Goal: Information Seeking & Learning: Find specific fact

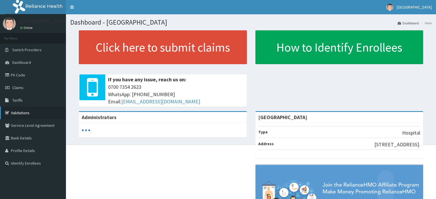
click at [38, 116] on link "Validations" at bounding box center [33, 113] width 66 height 13
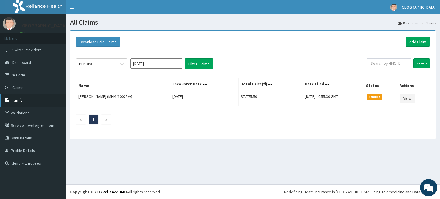
click at [27, 99] on link "Tariffs" at bounding box center [33, 100] width 66 height 13
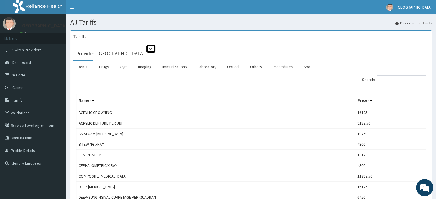
drag, startPoint x: 277, startPoint y: 67, endPoint x: 287, endPoint y: 67, distance: 10.0
click at [277, 67] on link "Procedures" at bounding box center [283, 67] width 30 height 12
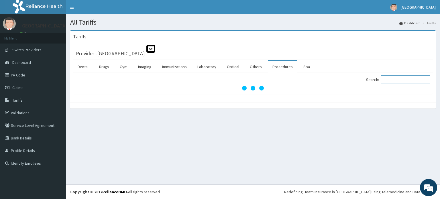
click at [397, 81] on input "Search:" at bounding box center [405, 79] width 49 height 9
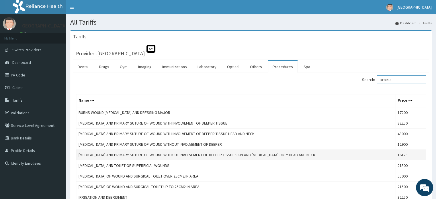
scroll to position [29, 0]
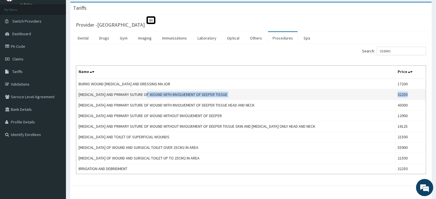
drag, startPoint x: 415, startPoint y: 93, endPoint x: 150, endPoint y: 90, distance: 264.7
click at [150, 90] on tr "[MEDICAL_DATA] AND PRIMARY SUTURE OF WOUND WITH INVOLVEMENT OF DEEPER TISSUE 32…" at bounding box center [250, 94] width 349 height 11
click at [269, 89] on td "[MEDICAL_DATA] AND PRIMARY SUTURE OF WOUND WITH INVOLVEMENT OF DEEPER TISSUE" at bounding box center [235, 94] width 319 height 11
drag, startPoint x: 230, startPoint y: 92, endPoint x: 88, endPoint y: 95, distance: 142.1
click at [80, 97] on td "[MEDICAL_DATA] AND PRIMARY SUTURE OF WOUND WITH INVOLVEMENT OF DEEPER TISSUE" at bounding box center [235, 94] width 319 height 11
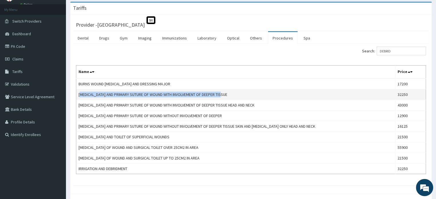
copy td "EBRIDEMENT AND PRIMARY SUTURE OF WOUND WITH INVOLVEMENT OF DEEPER TISSUE"
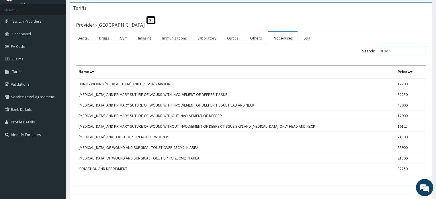
drag, startPoint x: 404, startPoint y: 50, endPoint x: 361, endPoint y: 50, distance: 43.5
click at [361, 50] on div "Search: [PERSON_NAME]" at bounding box center [340, 52] width 171 height 10
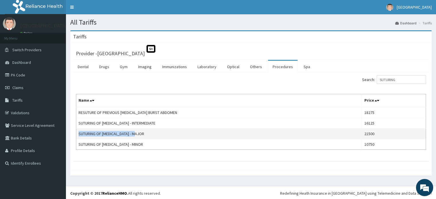
drag, startPoint x: 140, startPoint y: 134, endPoint x: 78, endPoint y: 133, distance: 61.9
click at [78, 133] on td "SUTURING OF [MEDICAL_DATA] - MAJOR" at bounding box center [218, 134] width 285 height 11
copy td "SUTURING OF [MEDICAL_DATA] - MAJOR"
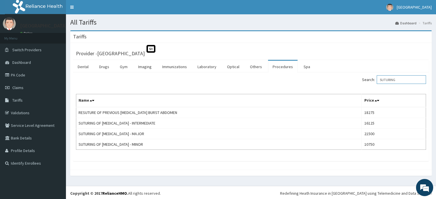
drag, startPoint x: 404, startPoint y: 77, endPoint x: 371, endPoint y: 79, distance: 32.7
click at [371, 79] on label "Search: SUTURING" at bounding box center [394, 79] width 64 height 9
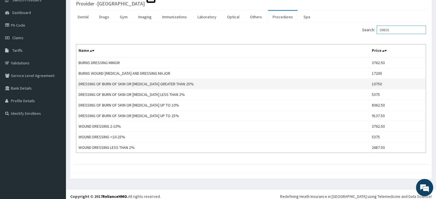
scroll to position [54, 0]
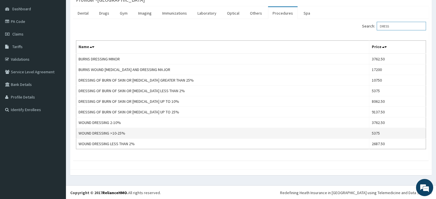
type input "DRESS"
drag, startPoint x: 127, startPoint y: 134, endPoint x: 79, endPoint y: 136, distance: 48.8
click at [79, 136] on td "WOUND DRESSING >10-25%" at bounding box center [222, 133] width 293 height 11
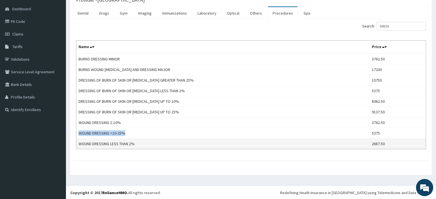
copy td "WOUND DRESSING >10-25%"
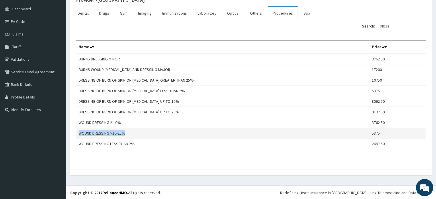
copy td "WOUND DRESSING >10-25%"
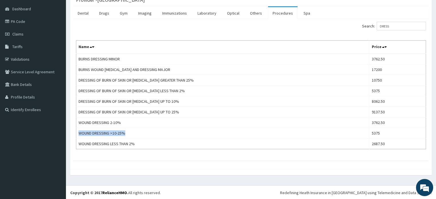
scroll to position [25, 0]
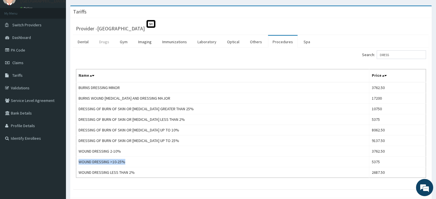
click at [104, 44] on link "Drugs" at bounding box center [104, 42] width 19 height 12
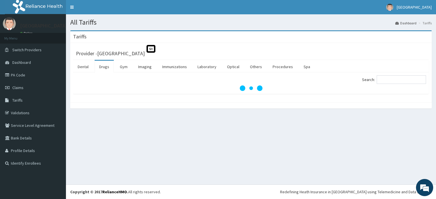
scroll to position [0, 0]
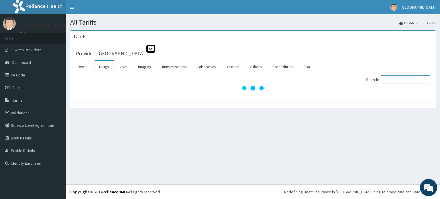
click at [401, 78] on input "Search:" at bounding box center [405, 79] width 49 height 9
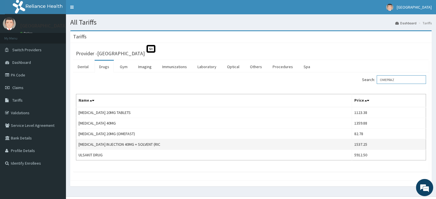
type input "OMEPRAZ"
copy td "[MEDICAL_DATA] INJECTION 40MG + SOLVENT (RIC"
drag, startPoint x: 160, startPoint y: 143, endPoint x: 79, endPoint y: 144, distance: 81.4
click at [79, 144] on td "[MEDICAL_DATA] INJECTION 40MG + SOLVENT (RIC" at bounding box center [214, 144] width 276 height 11
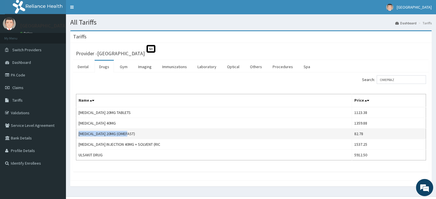
copy td "[MEDICAL_DATA] 20MG (OMEFAST)"
drag, startPoint x: 137, startPoint y: 134, endPoint x: 77, endPoint y: 134, distance: 60.4
click at [77, 134] on td "[MEDICAL_DATA] 20MG (OMEFAST)" at bounding box center [214, 134] width 276 height 11
